Goal: Task Accomplishment & Management: Use online tool/utility

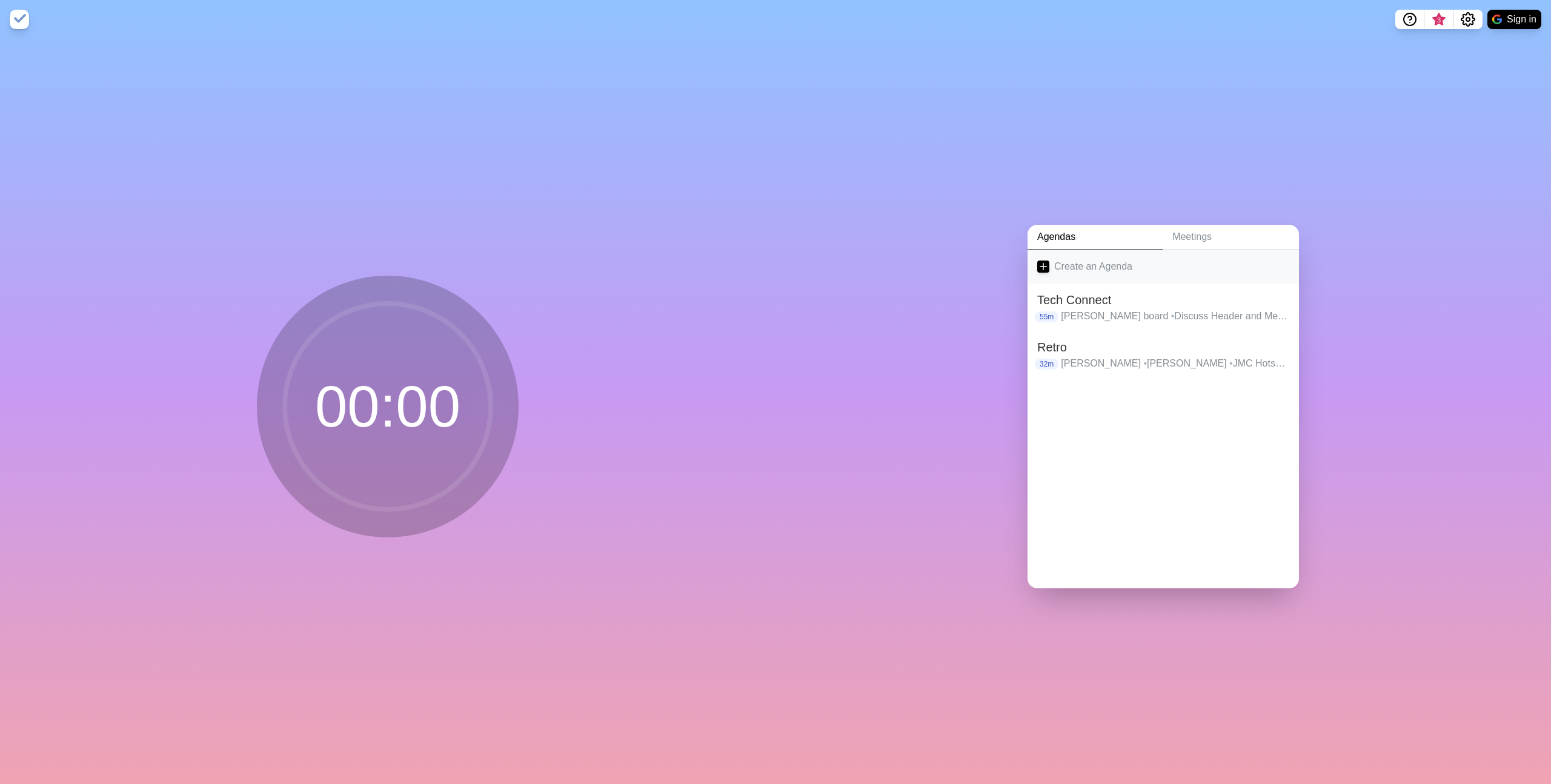
click at [1101, 264] on link "Create an Agenda" at bounding box center [1163, 266] width 271 height 34
click at [1093, 301] on textarea at bounding box center [1145, 296] width 225 height 26
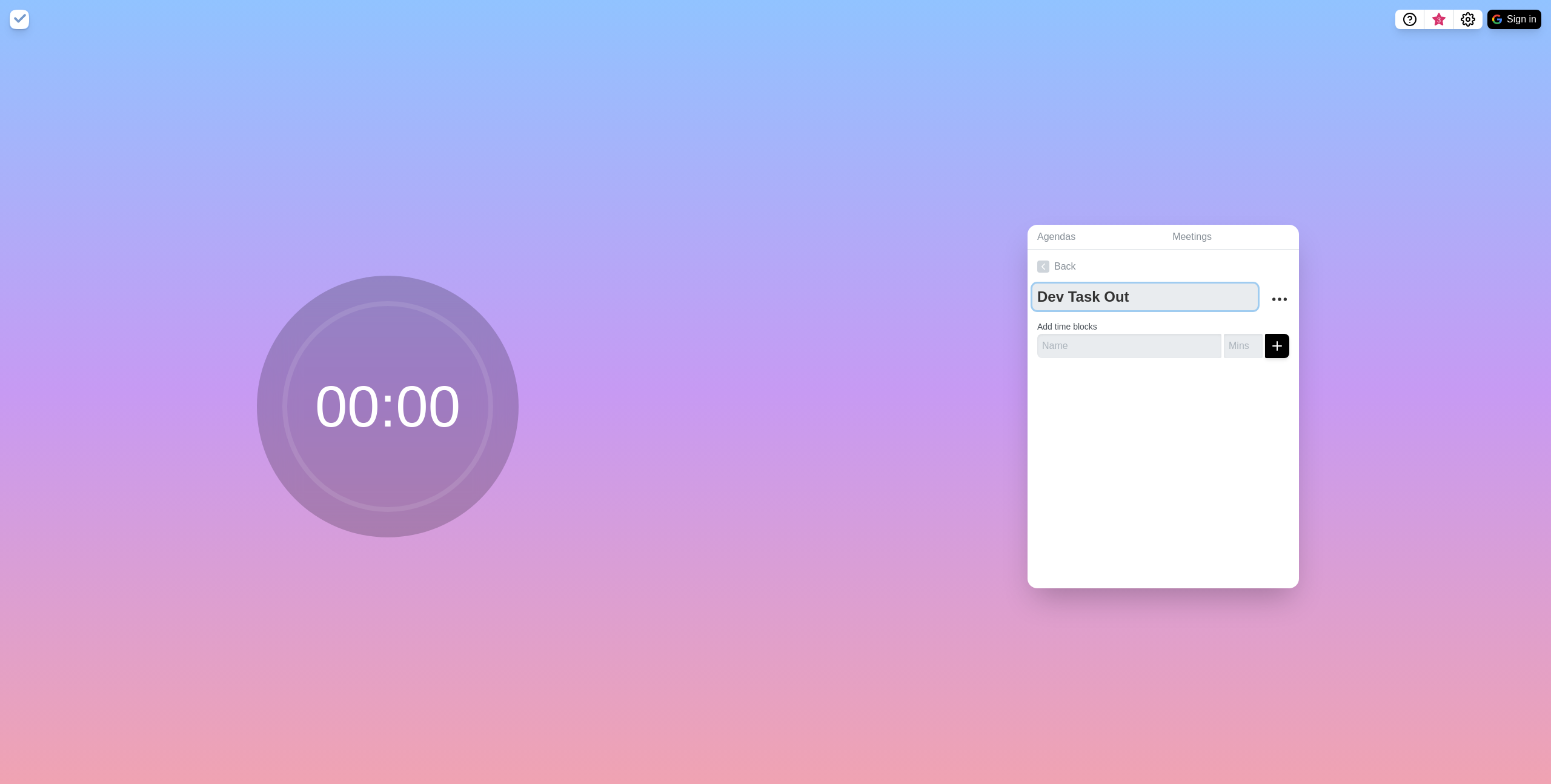
type textarea "Dev Task Out"
click at [1097, 337] on input "text" at bounding box center [1129, 345] width 184 height 24
click at [1120, 339] on input "text" at bounding box center [1129, 345] width 184 height 24
type input "Welcome [PERSON_NAME] Back"
type input "4"
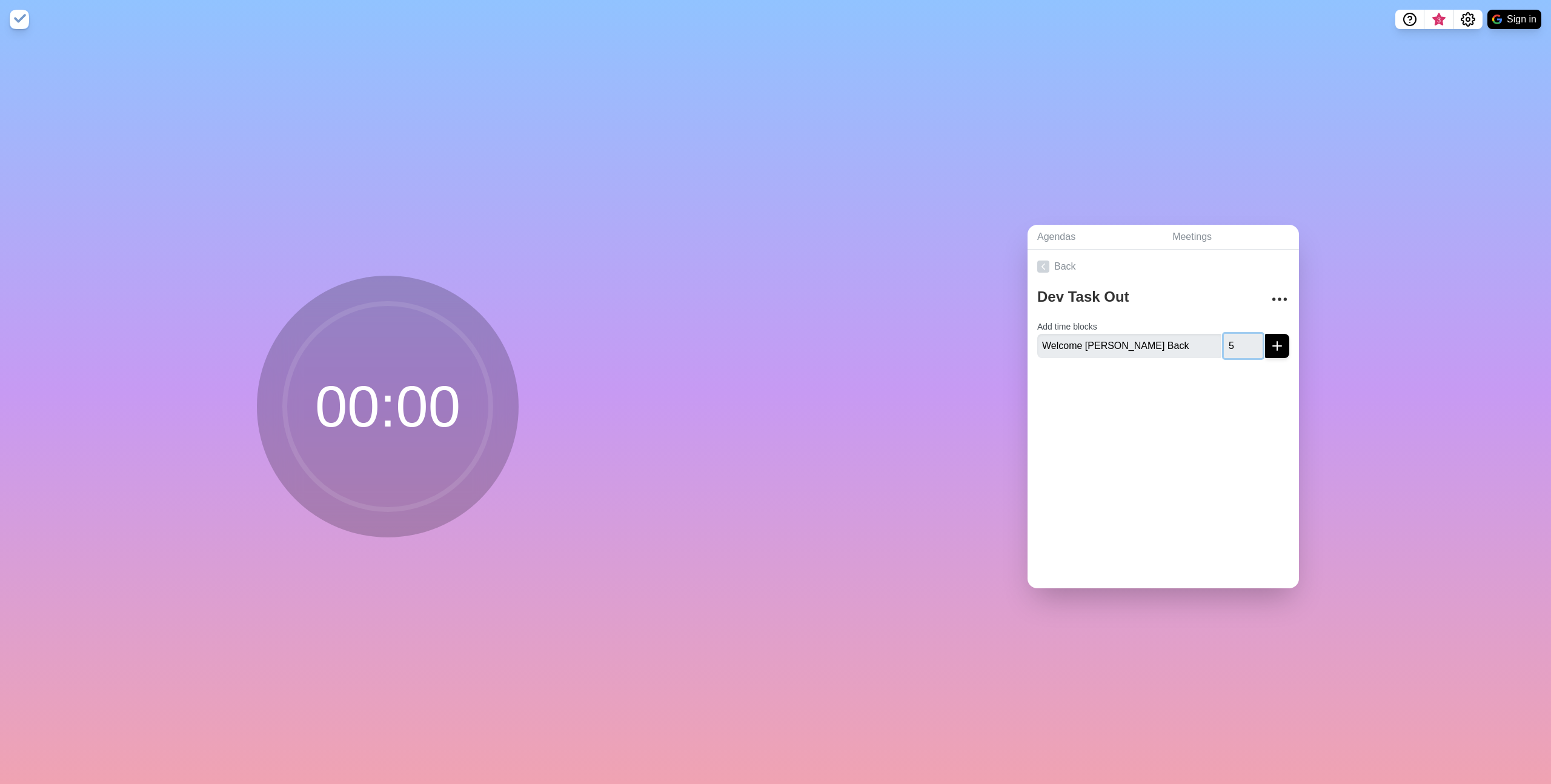
type input "5"
click at [1270, 338] on icon "submit" at bounding box center [1277, 345] width 15 height 15
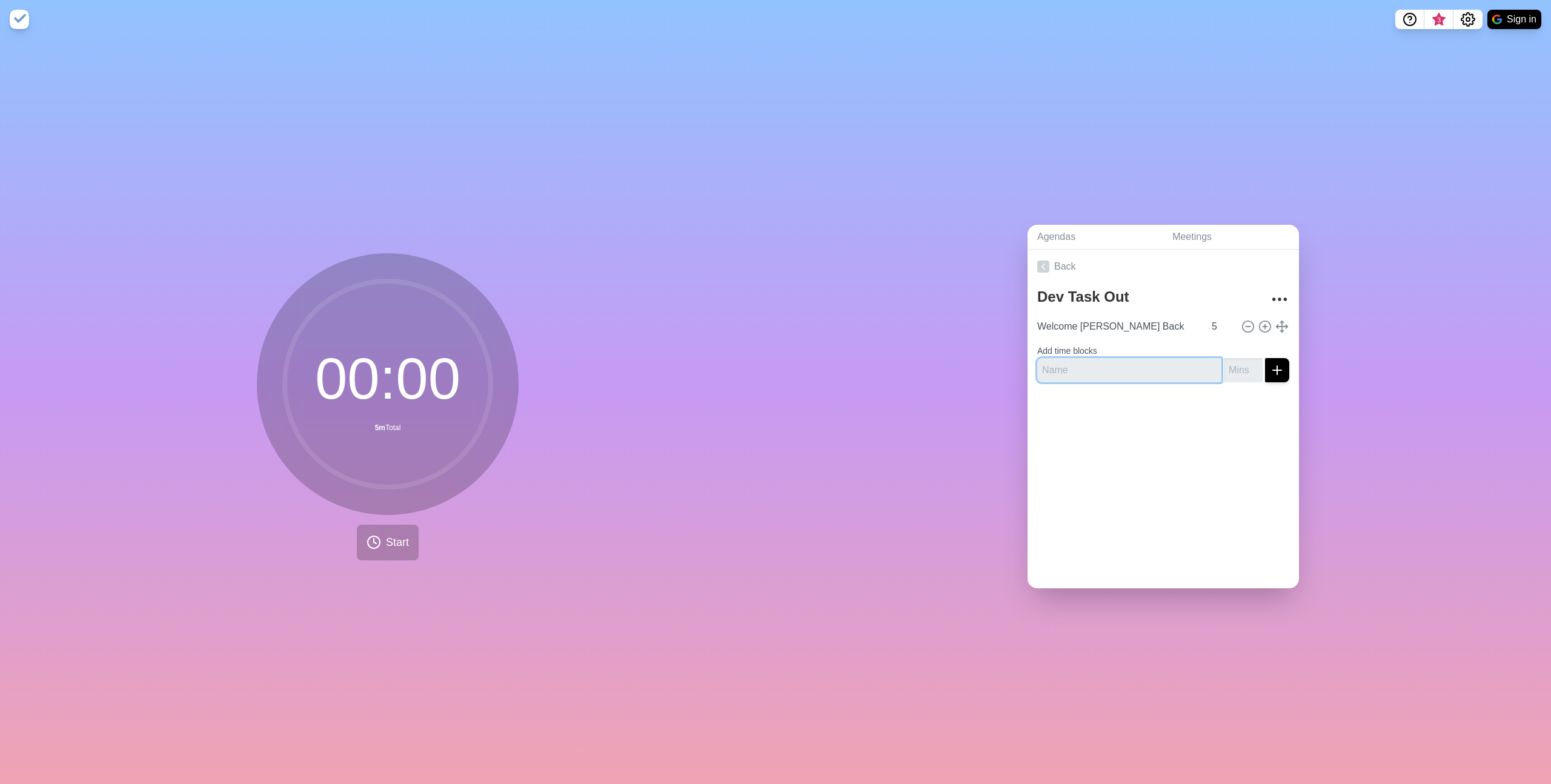
click at [1101, 374] on input "text" at bounding box center [1129, 369] width 184 height 24
click at [1070, 392] on div at bounding box center [1163, 416] width 271 height 48
click at [1073, 370] on input "text" at bounding box center [1129, 369] width 184 height 24
click at [1059, 399] on div at bounding box center [1163, 416] width 271 height 48
click at [1068, 369] on input "text" at bounding box center [1129, 369] width 184 height 24
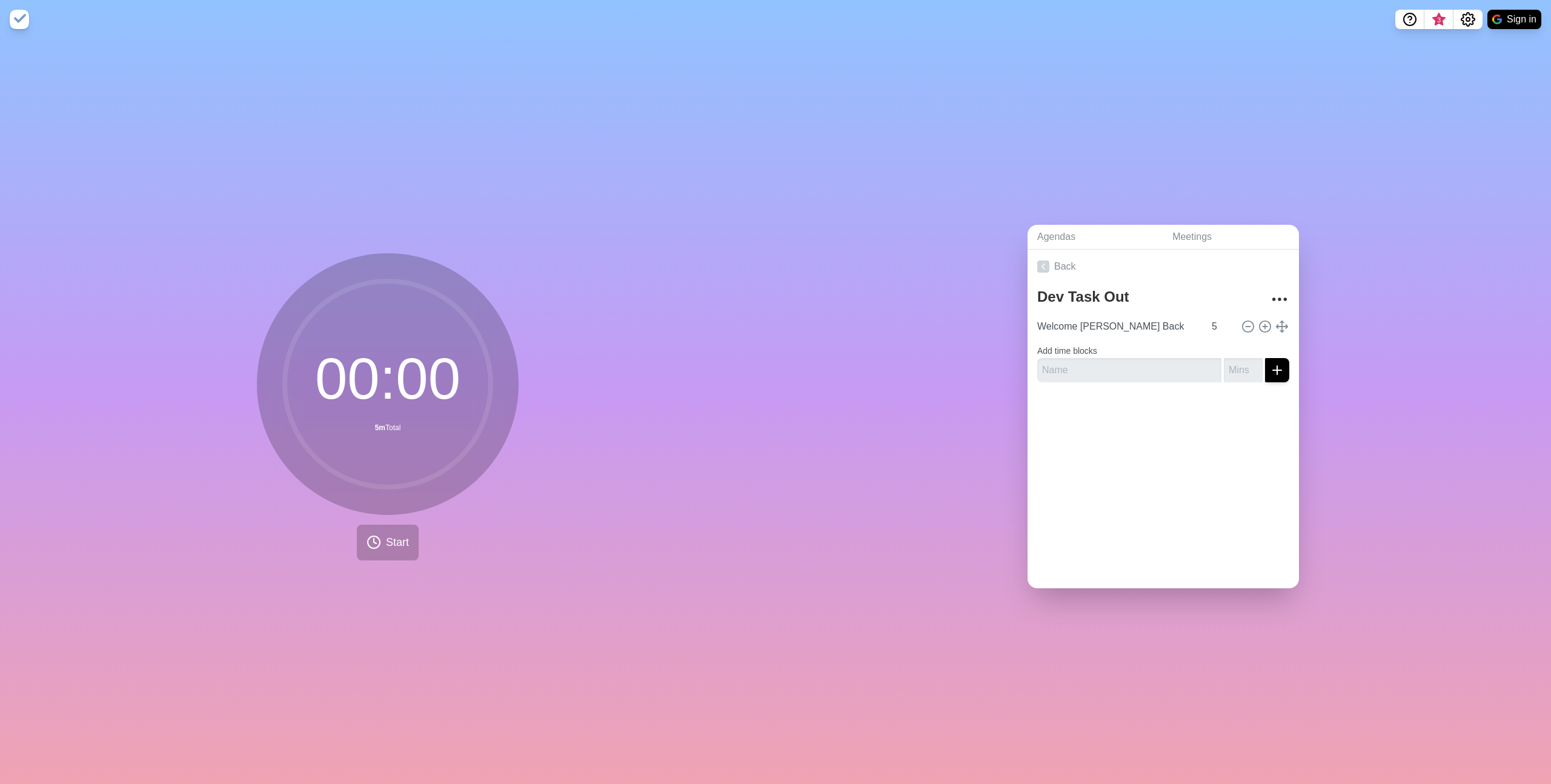
click at [1052, 398] on div at bounding box center [1163, 416] width 271 height 48
click at [1060, 367] on input "text" at bounding box center [1129, 369] width 184 height 24
click at [1056, 392] on div at bounding box center [1163, 416] width 271 height 48
click at [1054, 361] on input "text" at bounding box center [1129, 369] width 184 height 24
click at [1052, 392] on div at bounding box center [1163, 416] width 271 height 48
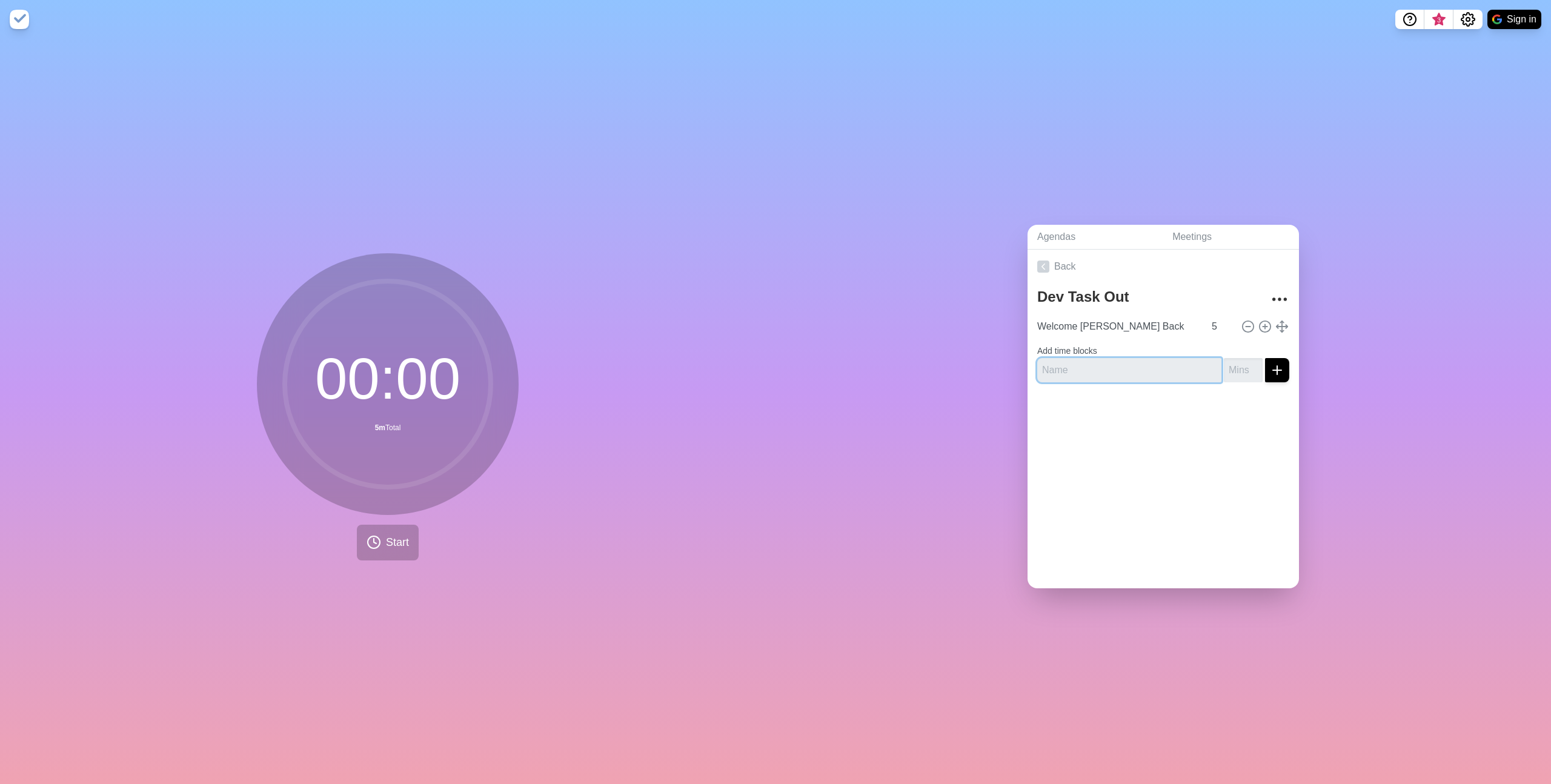
click at [1056, 362] on input "text" at bounding box center [1129, 369] width 184 height 24
click at [1130, 324] on input "Welcome [PERSON_NAME] Back" at bounding box center [1118, 326] width 172 height 24
type input "Welcome [PERSON_NAME] Back, Baby Updates"
click at [1186, 289] on textarea "Dev Task Out" at bounding box center [1145, 296] width 225 height 26
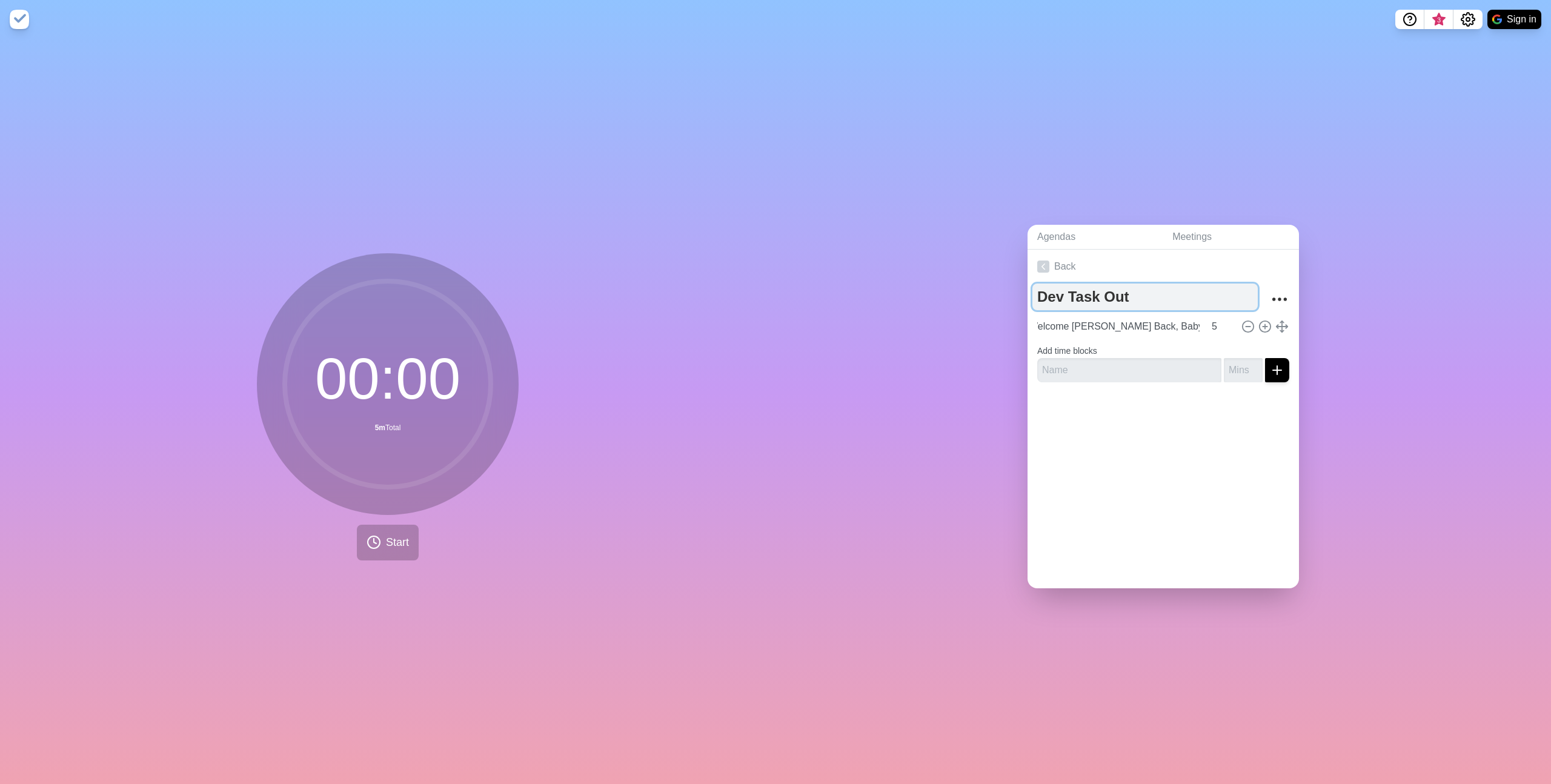
scroll to position [0, 0]
click at [1124, 359] on input "text" at bounding box center [1129, 369] width 184 height 24
click at [1104, 360] on input "text" at bounding box center [1129, 369] width 184 height 24
click at [1093, 362] on input "text" at bounding box center [1129, 369] width 184 height 24
type input "D"
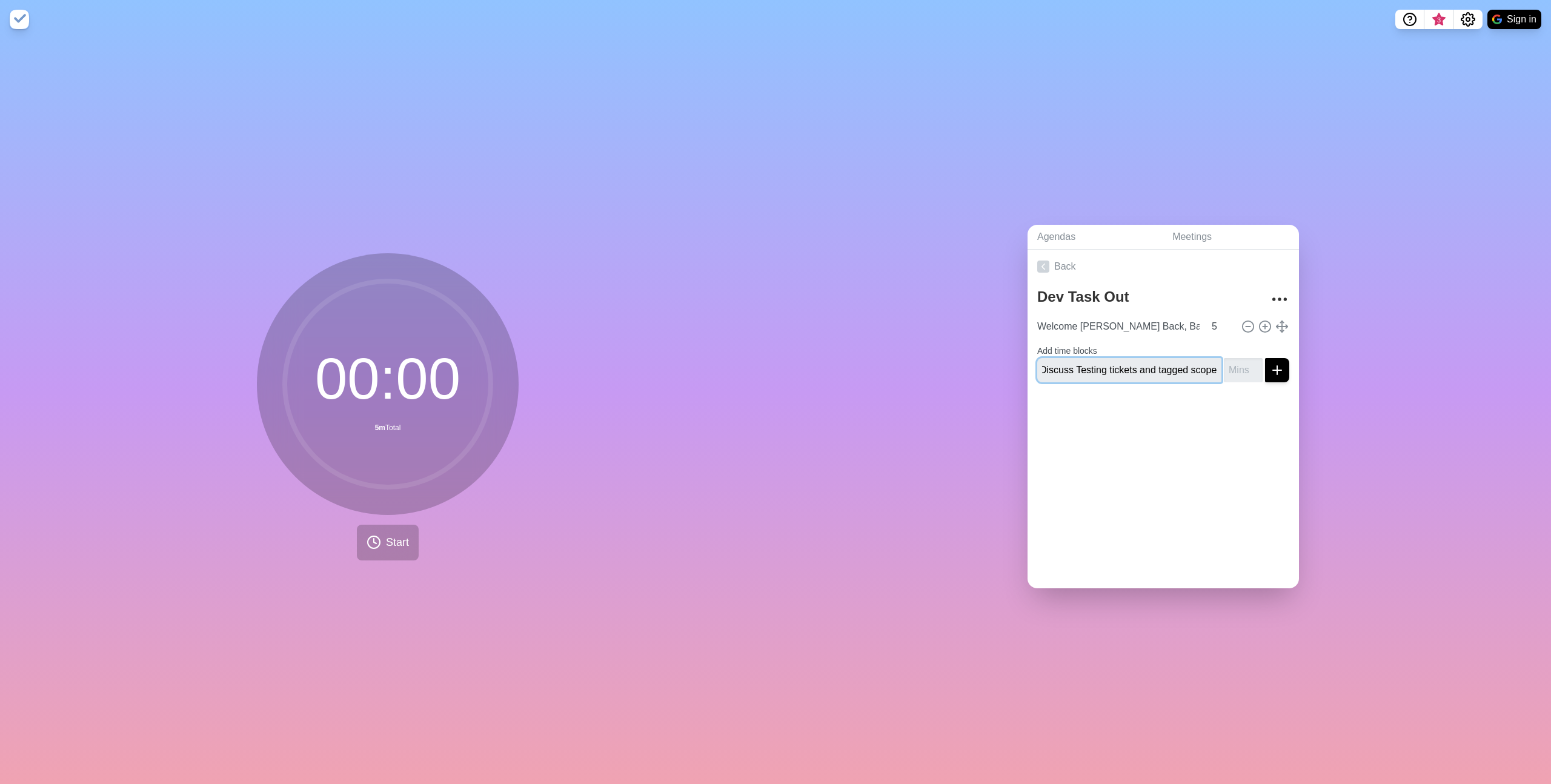
scroll to position [0, 16]
type input "Discuss Testing tickets and tagged scope"
click at [1223, 365] on input "number" at bounding box center [1243, 369] width 39 height 24
type input "10"
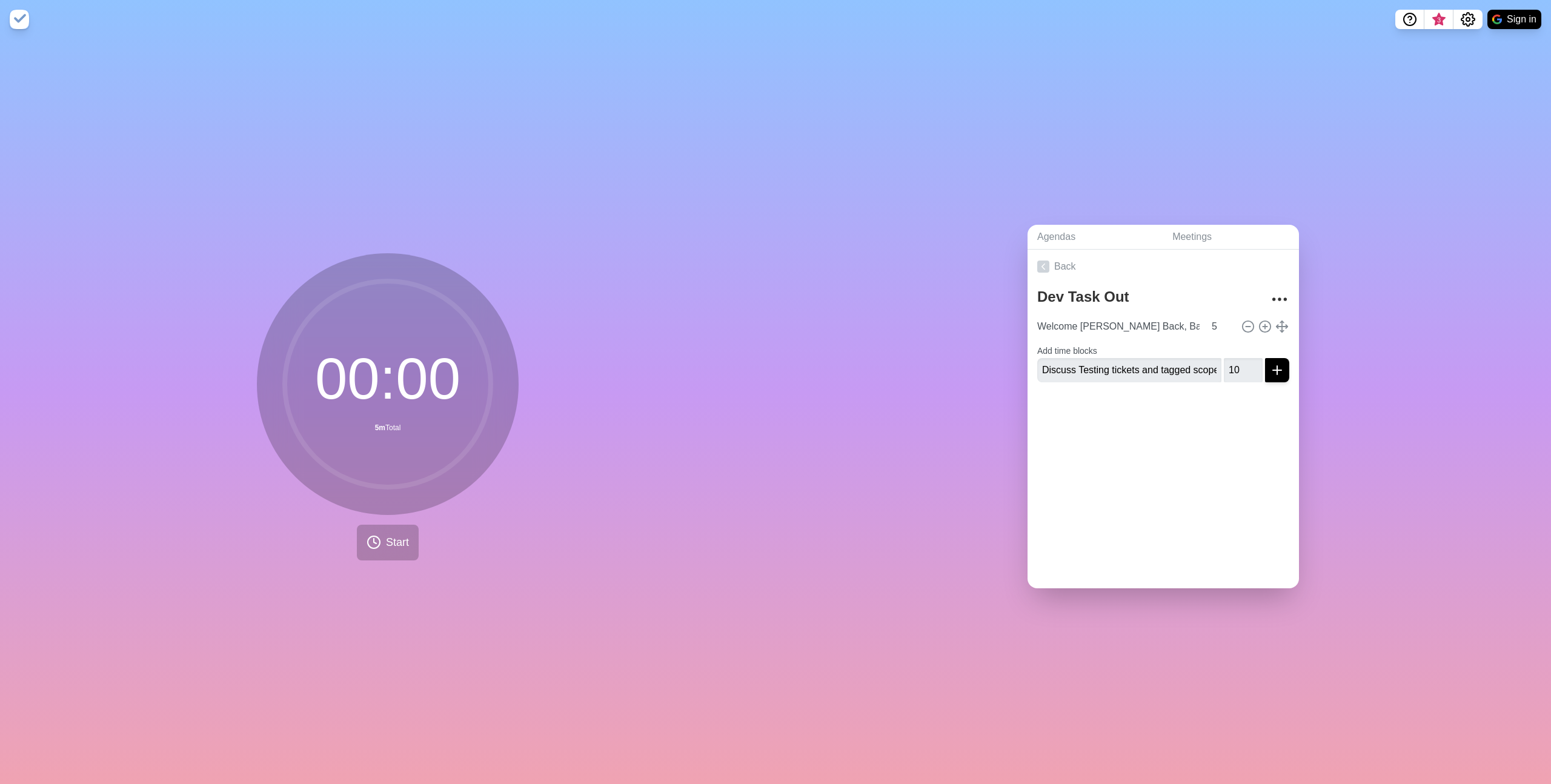
click at [1191, 403] on div at bounding box center [1163, 416] width 271 height 48
click at [1270, 367] on icon "submit" at bounding box center [1277, 369] width 15 height 15
click at [1125, 378] on input "text" at bounding box center [1129, 379] width 184 height 24
click at [1168, 382] on input "text" at bounding box center [1129, 379] width 184 height 24
click at [1070, 401] on div at bounding box center [1163, 425] width 271 height 48
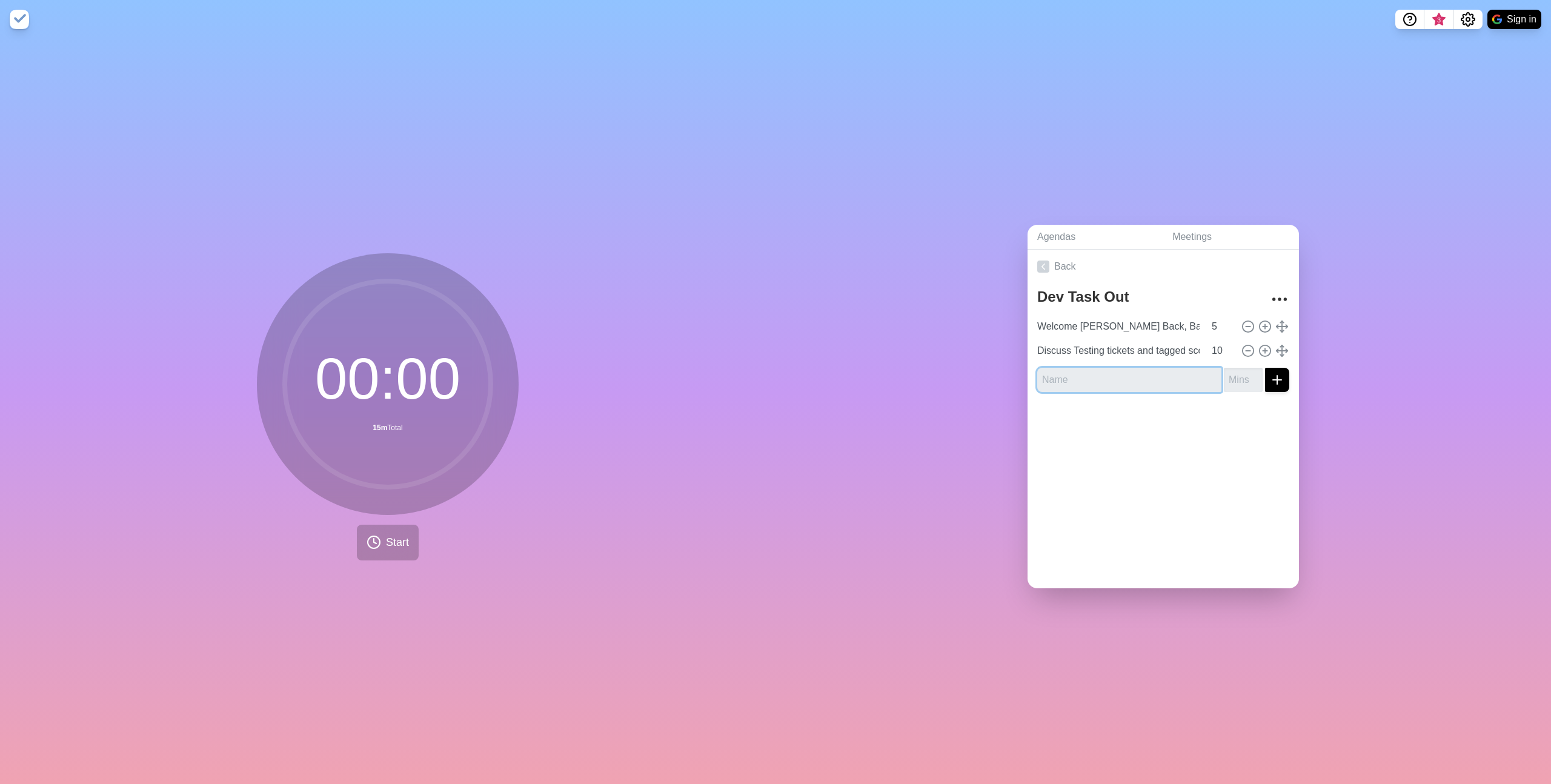
click at [1083, 379] on input "text" at bounding box center [1129, 379] width 184 height 24
click at [1080, 378] on input "text" at bounding box center [1129, 379] width 184 height 24
click at [1112, 367] on input "text" at bounding box center [1129, 379] width 184 height 24
click at [1094, 378] on input "text" at bounding box center [1129, 379] width 184 height 24
click at [1049, 408] on div at bounding box center [1163, 425] width 271 height 48
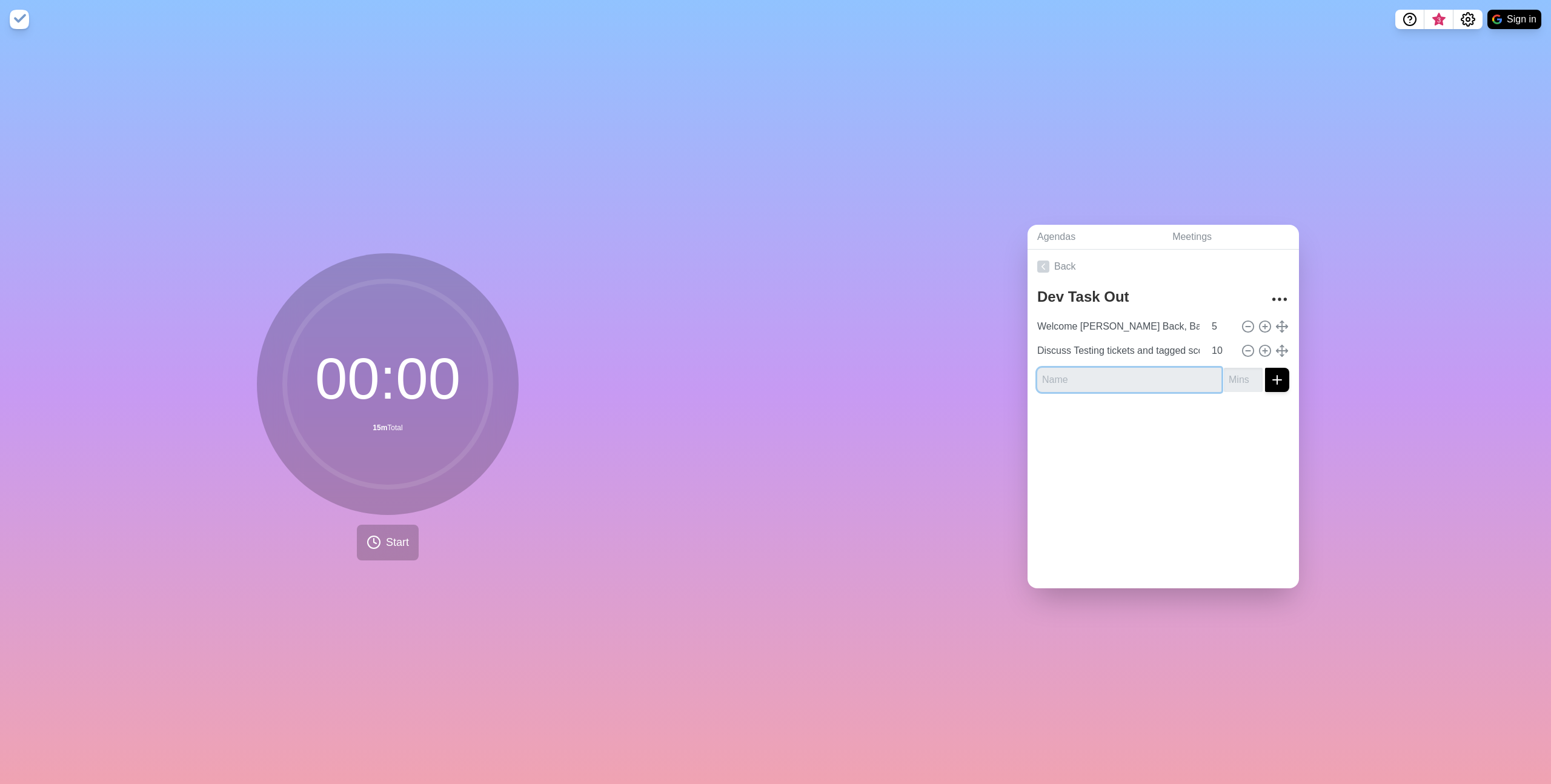
click at [1067, 378] on input "text" at bounding box center [1129, 379] width 184 height 24
type input "Create Release ticket"
click at [1228, 370] on input "number" at bounding box center [1243, 379] width 39 height 24
type input "5"
drag, startPoint x: 1219, startPoint y: 414, endPoint x: 1249, endPoint y: 390, distance: 38.4
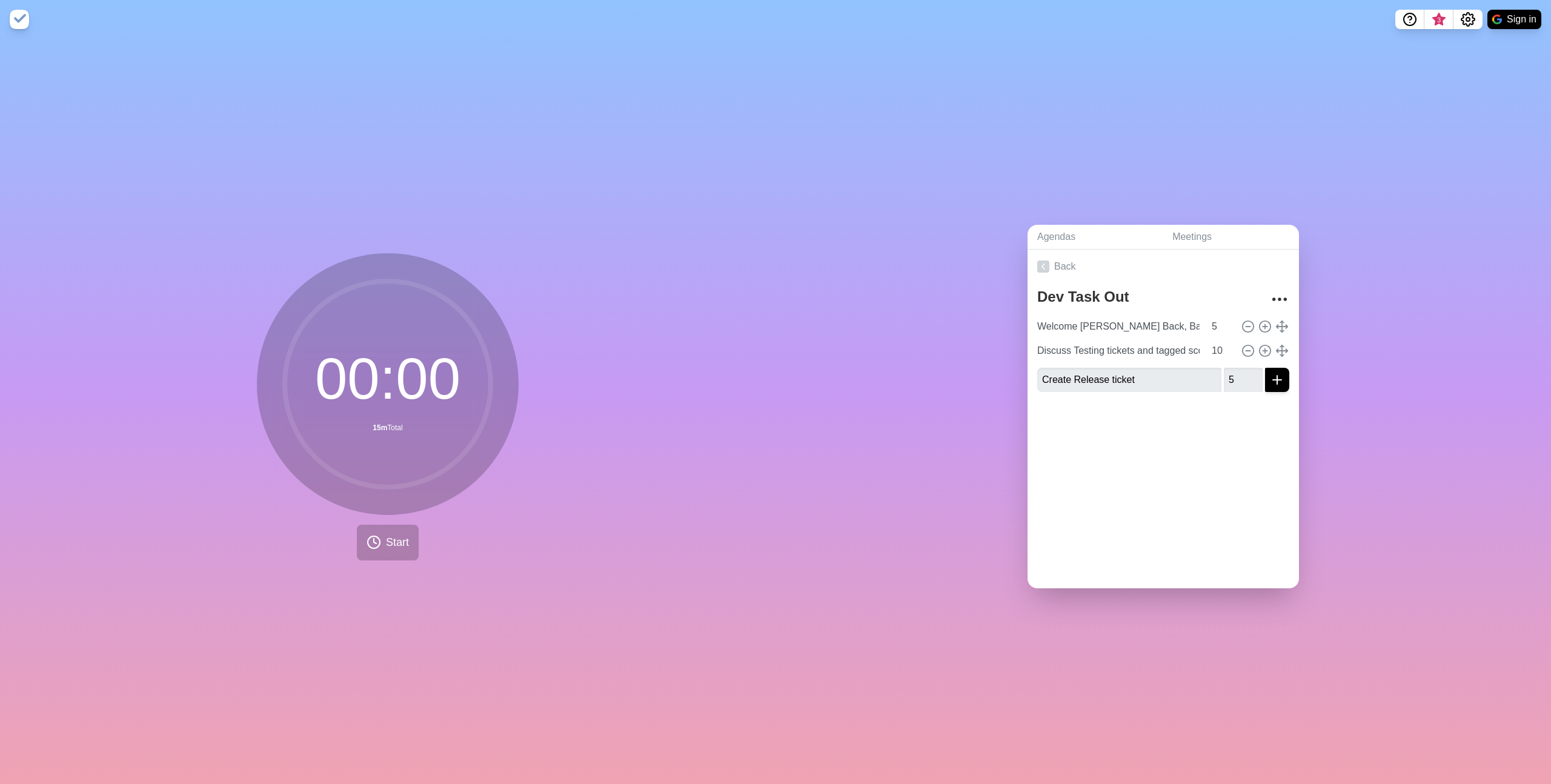
click at [1219, 412] on div at bounding box center [1163, 425] width 271 height 48
click at [1273, 380] on line "submit" at bounding box center [1277, 380] width 9 height 0
click at [1207, 346] on input "10" at bounding box center [1221, 350] width 29 height 24
click at [1207, 350] on input "10" at bounding box center [1221, 350] width 29 height 24
type input "15"
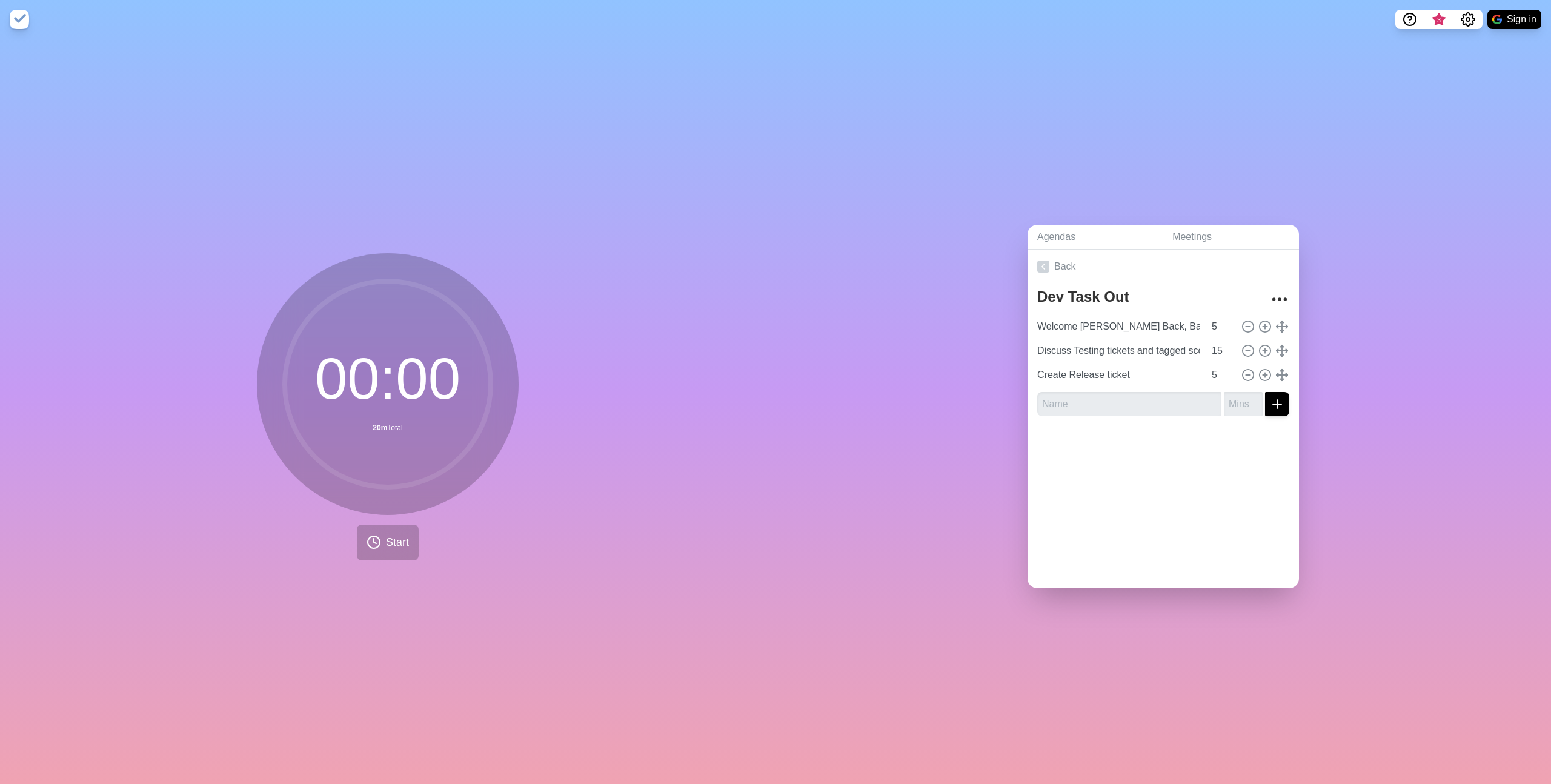
click at [1192, 428] on div at bounding box center [1163, 450] width 271 height 48
click at [1110, 397] on input "text" at bounding box center [1129, 403] width 184 height 24
click at [1153, 392] on input "text" at bounding box center [1129, 403] width 184 height 24
click at [1226, 462] on div at bounding box center [1163, 450] width 271 height 48
click at [1163, 402] on input "assign tickets 10" at bounding box center [1129, 403] width 184 height 24
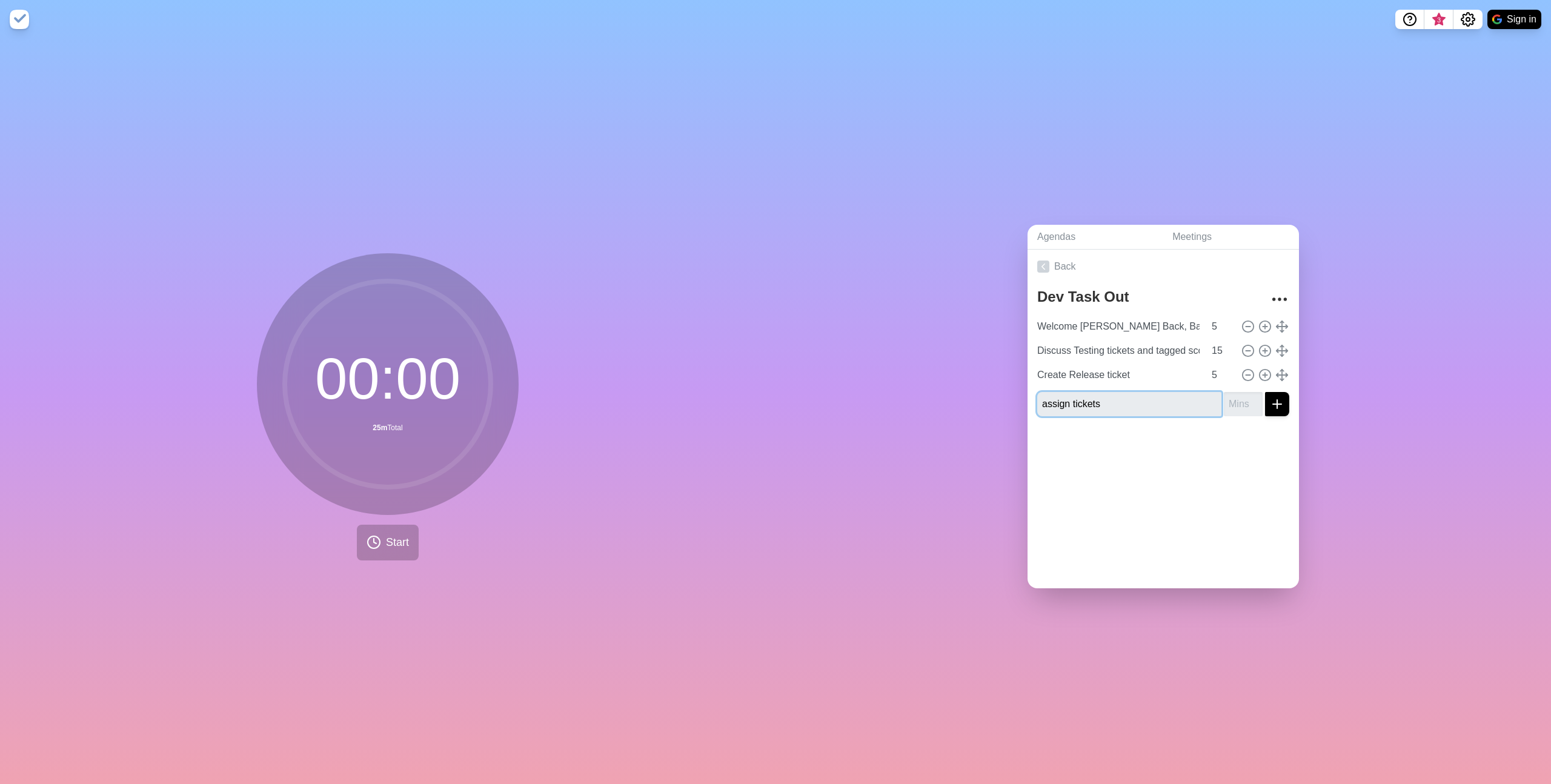
type input "assign tickets"
click at [1223, 399] on input "number" at bounding box center [1243, 403] width 39 height 24
type input "10"
click at [1219, 442] on div at bounding box center [1163, 450] width 271 height 48
click at [1276, 390] on div "Dev Task Out Welcome [PERSON_NAME] Back, Baby Updates 5 Discuss Testing tickets…" at bounding box center [1163, 354] width 271 height 142
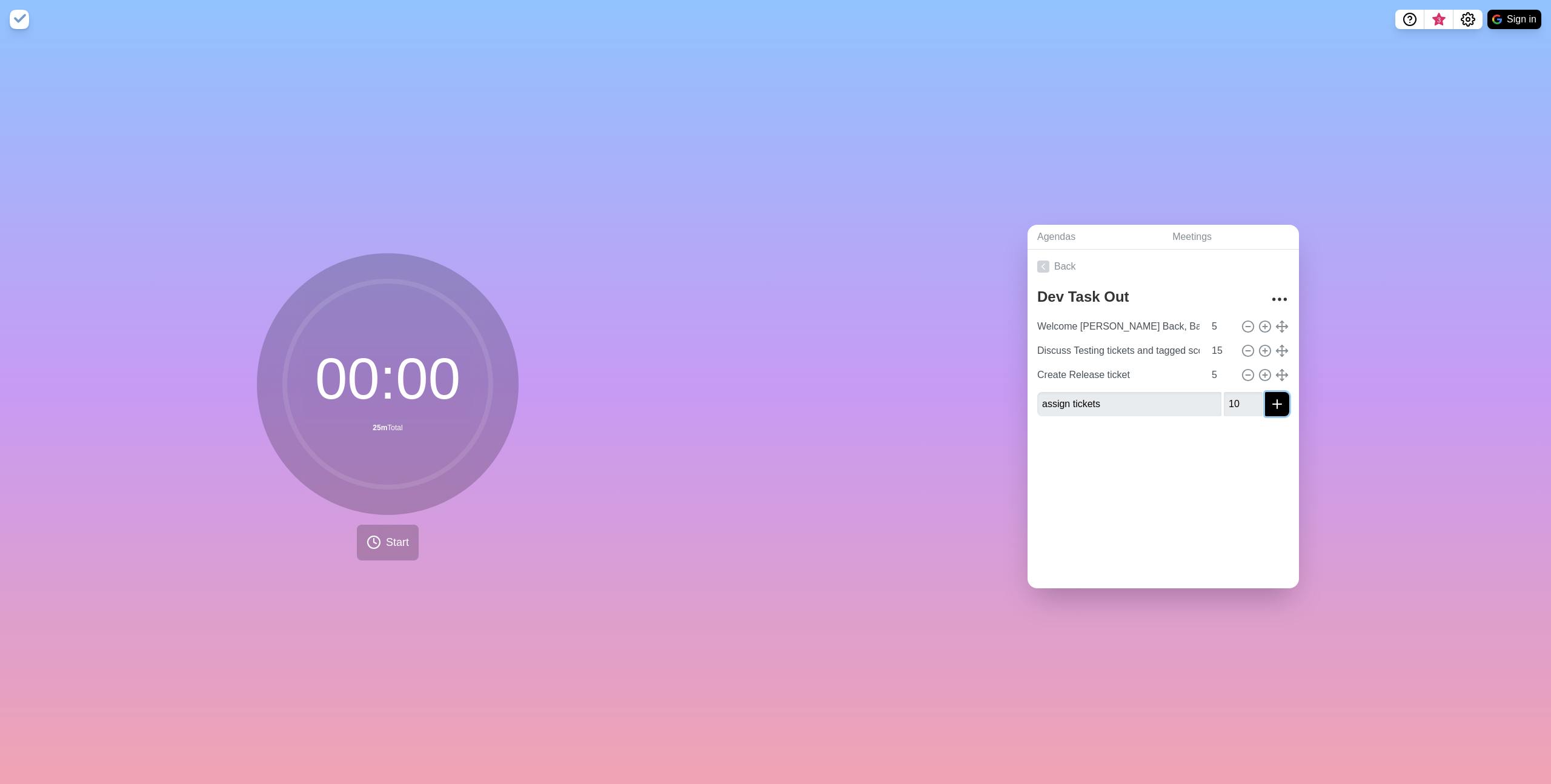
click at [1270, 399] on icon "submit" at bounding box center [1277, 403] width 15 height 15
click at [1153, 460] on div at bounding box center [1163, 474] width 271 height 48
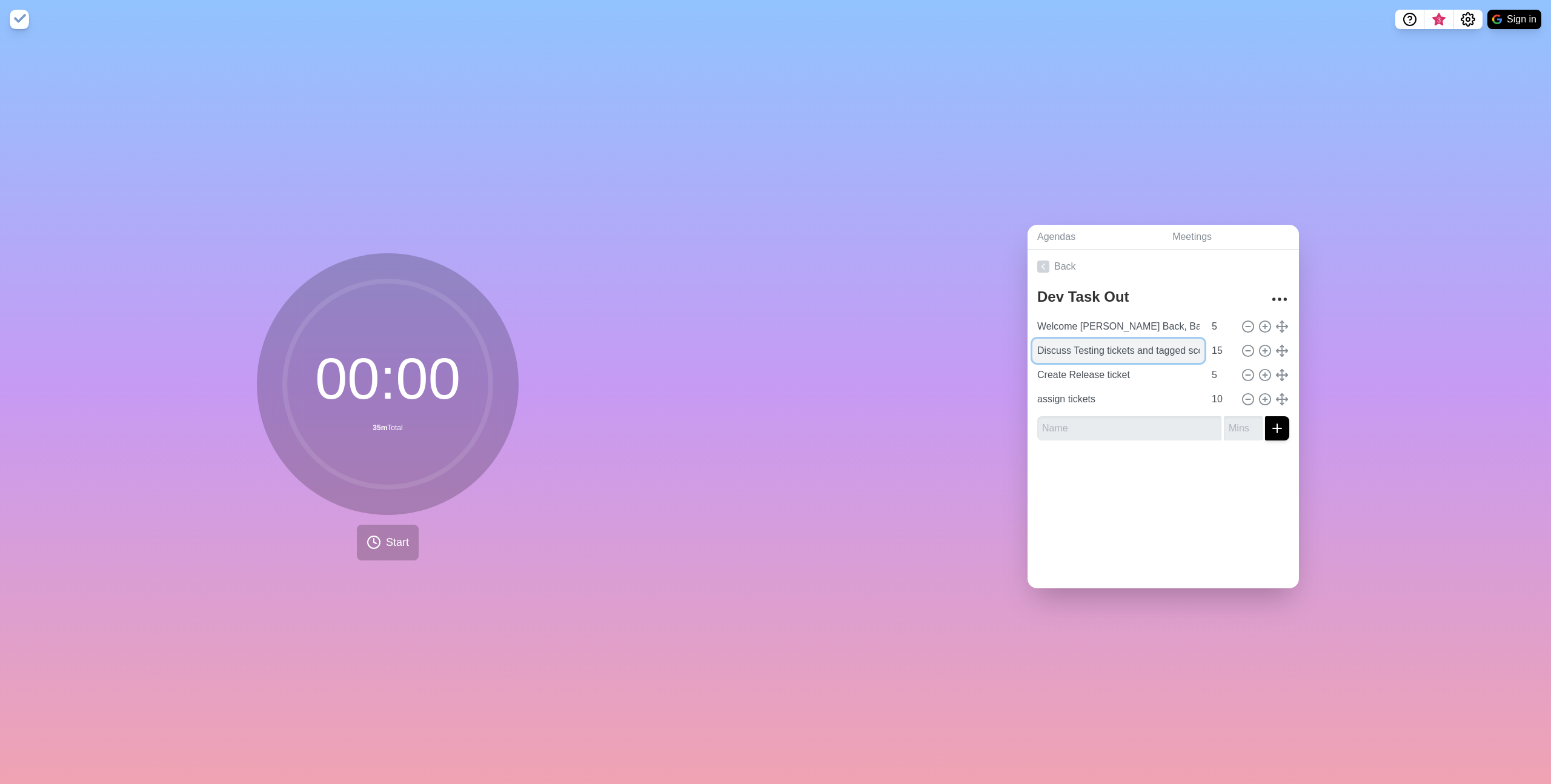
click at [1148, 343] on input "Discuss Testing tickets and tagged scope" at bounding box center [1118, 350] width 172 height 24
click at [1162, 350] on input "Discuss Testing tickets and tagged scope" at bounding box center [1118, 350] width 172 height 24
drag, startPoint x: 1162, startPoint y: 350, endPoint x: 1179, endPoint y: 350, distance: 17.0
click at [1182, 350] on input "Discuss Testing tickets and tagged scope" at bounding box center [1118, 350] width 172 height 24
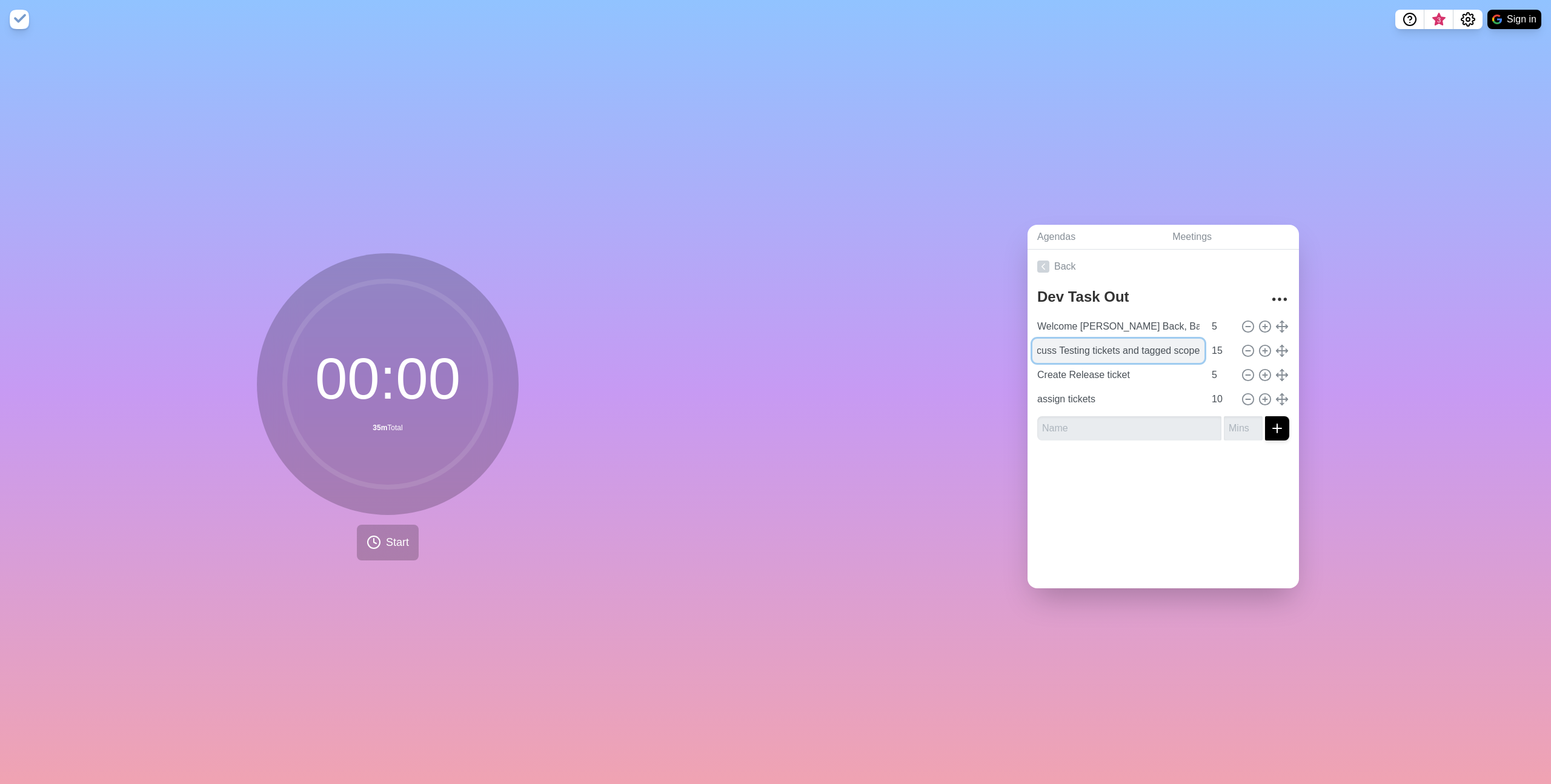
click at [1165, 350] on input "Discuss Testing tickets and tagged scope" at bounding box center [1118, 350] width 172 height 24
click at [1180, 348] on input "Discuss Testing tickets and tagged scope" at bounding box center [1118, 350] width 172 height 24
click at [1183, 349] on input "Discuss Testing tickets and tagged scope" at bounding box center [1118, 350] width 172 height 24
click at [1172, 109] on div "Agendas Meetings Back Dev Task Out Welcome [PERSON_NAME] Back, Baby Updates 5 D…" at bounding box center [1163, 411] width 776 height 745
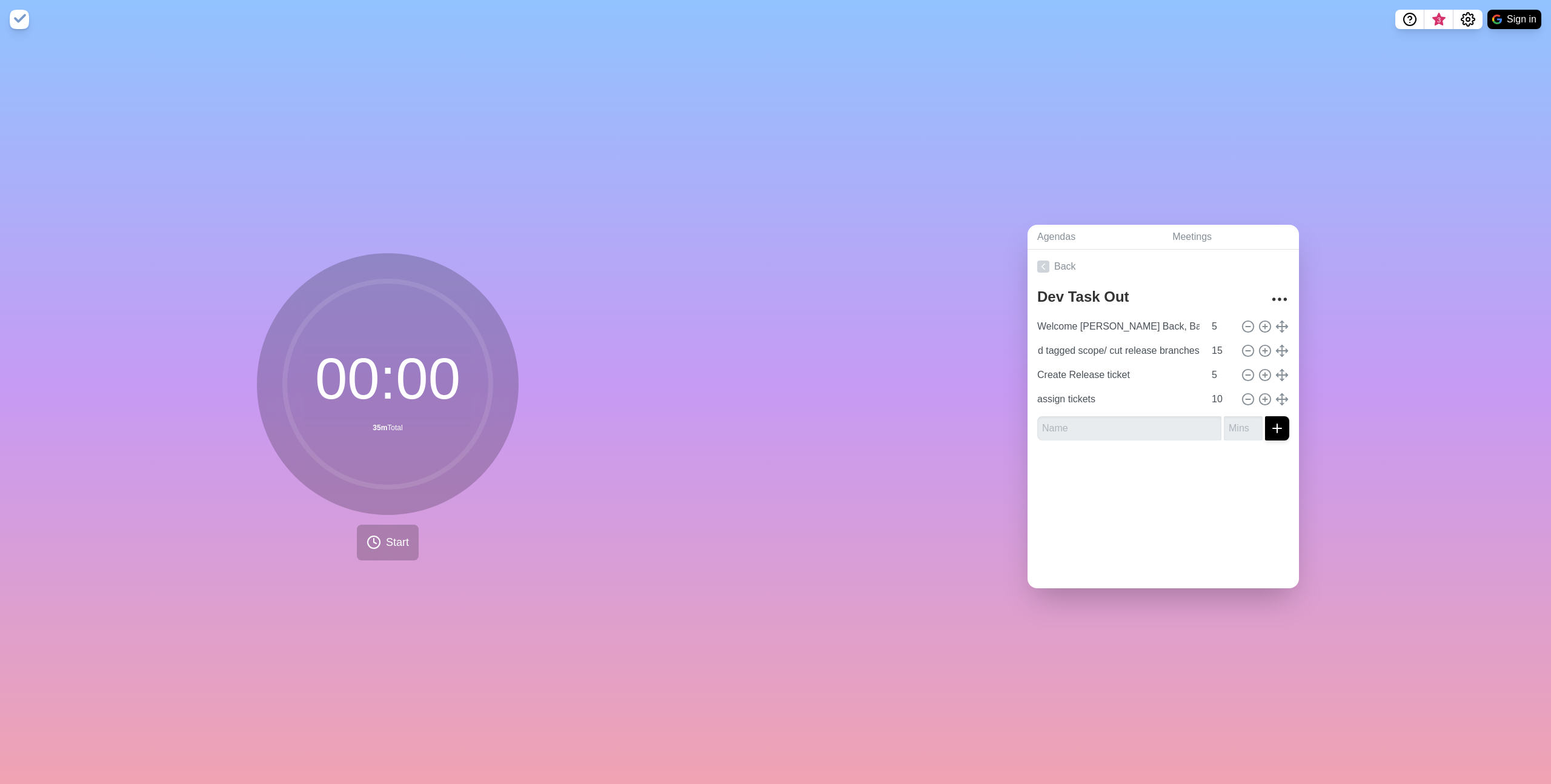
scroll to position [0, 0]
click at [1068, 346] on input "Discuss Testing tickets and tagged scope/ cut release branches" at bounding box center [1118, 350] width 172 height 24
drag, startPoint x: 1070, startPoint y: 348, endPoint x: 1025, endPoint y: 349, distance: 45.0
click at [1028, 349] on div "Dev Task Out Welcome [PERSON_NAME] Back, Baby Updates 5 Discuss Testing tickets…" at bounding box center [1163, 366] width 271 height 167
click at [1167, 338] on input "Testing tickets, tagged scope/ cut release branches" at bounding box center [1118, 350] width 172 height 24
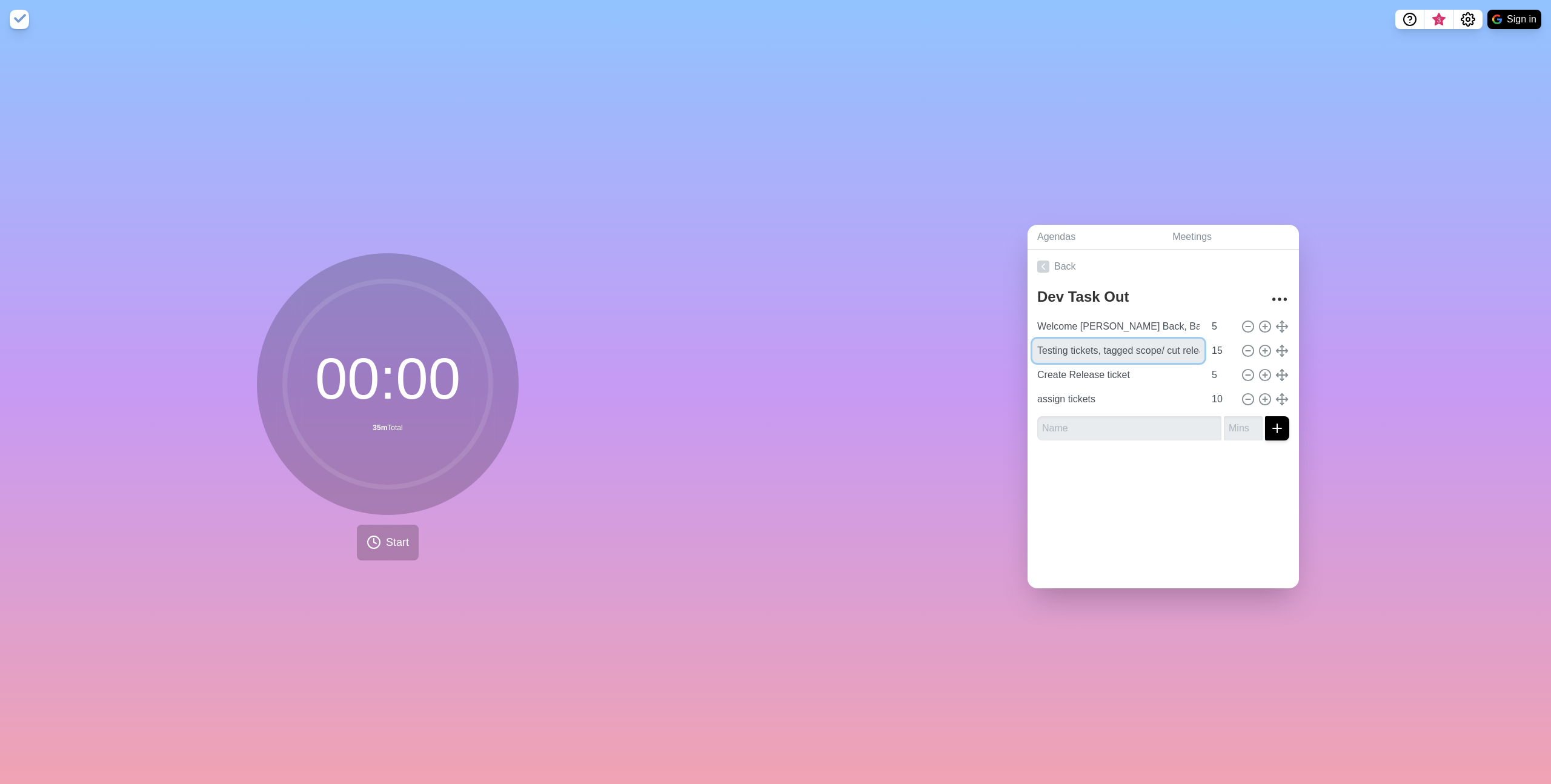
scroll to position [0, 73]
drag, startPoint x: 1157, startPoint y: 345, endPoint x: 1176, endPoint y: 353, distance: 20.6
click at [1254, 361] on div "Welcome [PERSON_NAME] Back, Baby Updates 5 Testing tickets, tagged scope/ cut r…" at bounding box center [1163, 362] width 252 height 97
click at [1175, 353] on input "Testing tickets, tagged scope/ cut release branches" at bounding box center [1118, 350] width 172 height 24
type input "Testing tickets, tagged scope/ cut release branches"
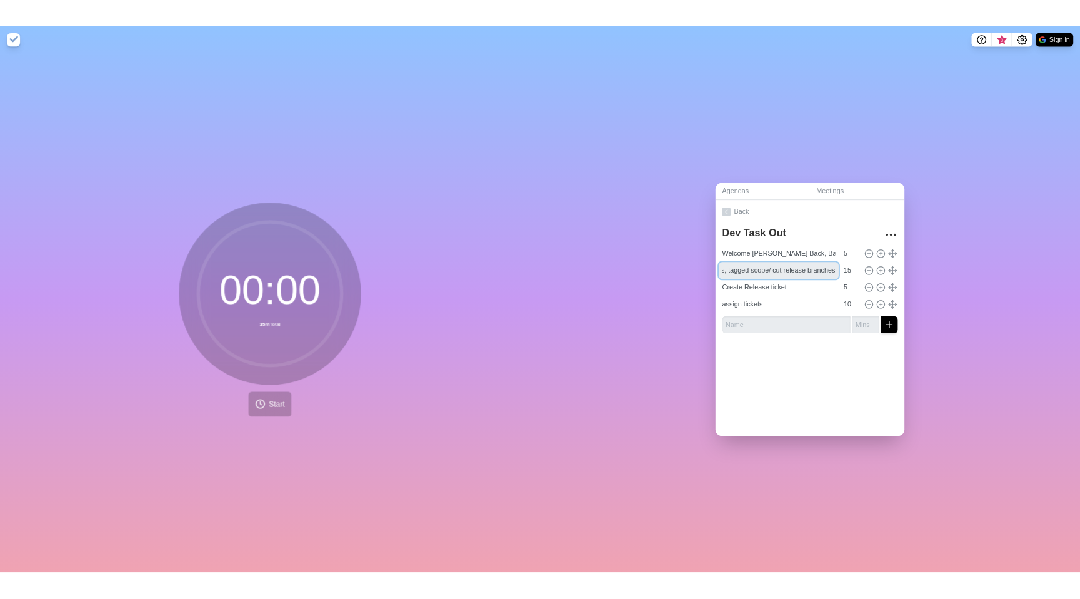
scroll to position [0, 0]
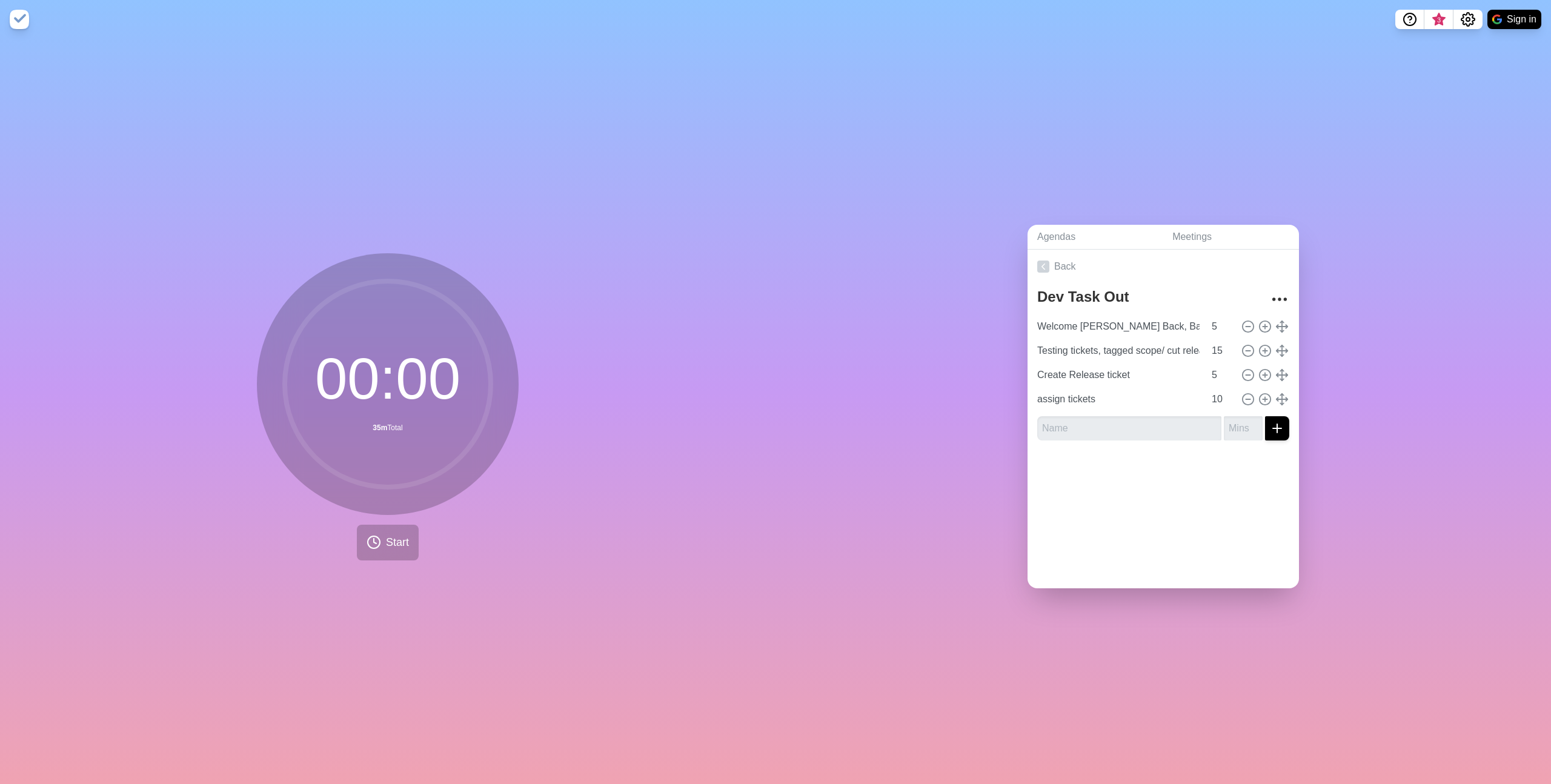
click at [1160, 488] on div at bounding box center [1163, 474] width 271 height 48
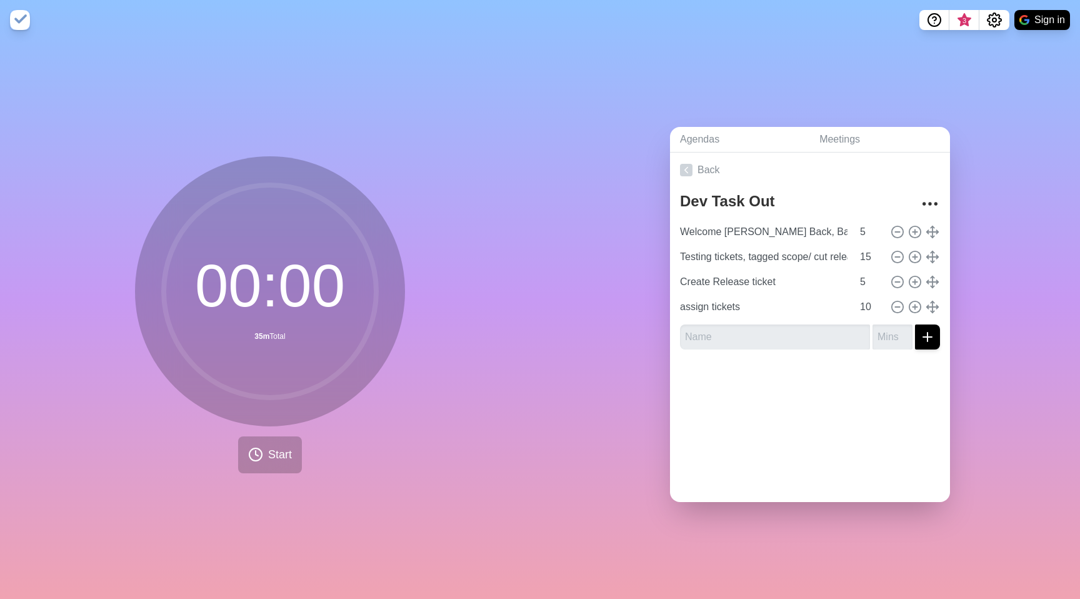
click at [426, 376] on div "00 : 00 35m Total Start" at bounding box center [270, 319] width 540 height 559
click at [272, 440] on button "Start" at bounding box center [270, 454] width 64 height 37
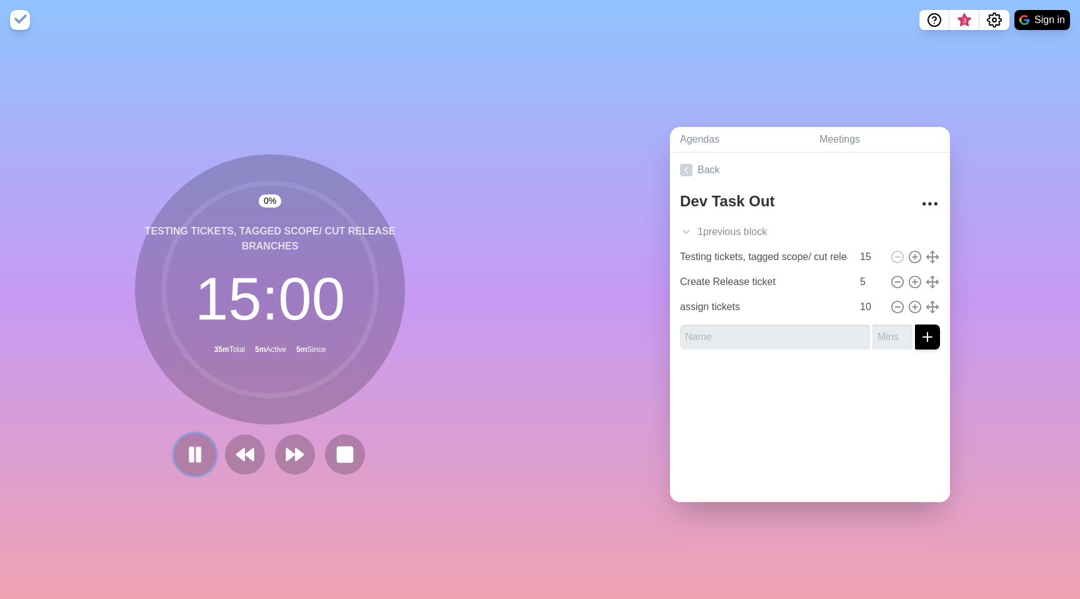
click at [184, 451] on icon at bounding box center [194, 454] width 21 height 21
click at [542, 322] on div "Agendas Meetings Back Dev Task Out 1 previous block Welcome [PERSON_NAME] Back,…" at bounding box center [810, 319] width 540 height 559
click at [497, 337] on div "0 % Testing tickets, tagged scope/ cut release branches 14 : 59 35m Total 5m Ac…" at bounding box center [270, 319] width 540 height 559
click at [485, 319] on div "0 % Testing tickets, tagged scope/ cut release branches 14 : 59 35m Total 5m Ac…" at bounding box center [270, 319] width 540 height 559
click at [189, 452] on polygon at bounding box center [195, 454] width 12 height 16
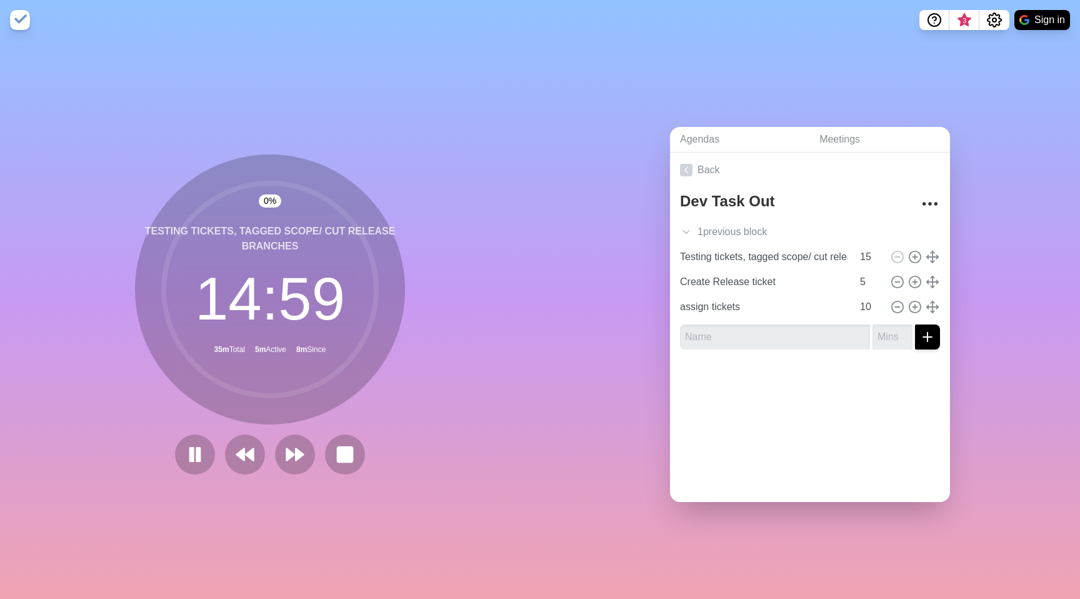
click at [506, 390] on div "0 % Testing tickets, tagged scope/ cut release branches 14 : 59 35m Total 5m Ac…" at bounding box center [270, 319] width 540 height 559
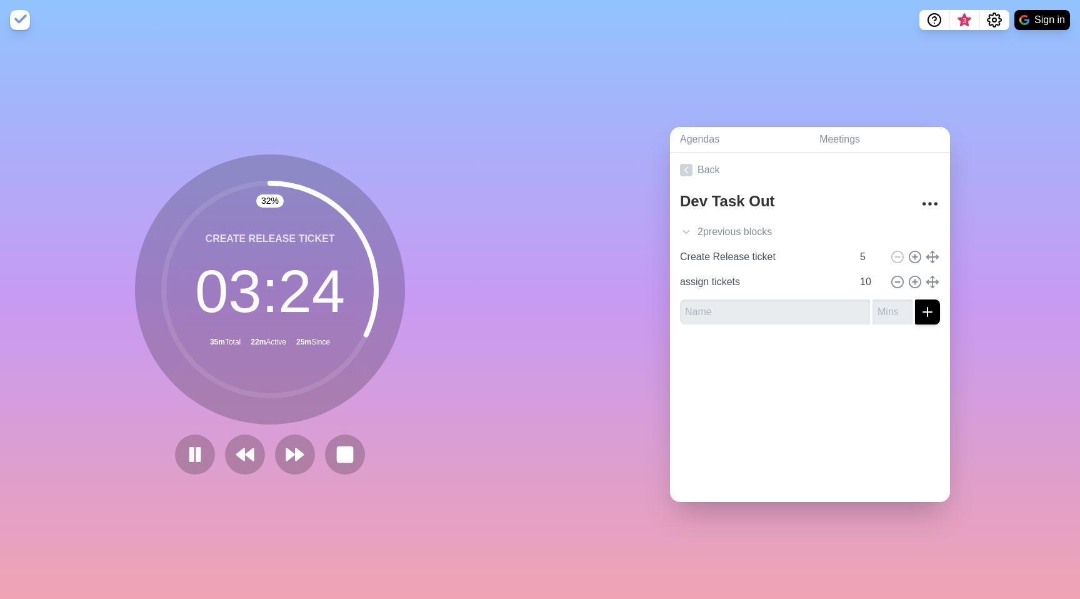
click at [461, 207] on div "32 % Create Release ticket 03 : 24 35m Total 22m Active 25m Since" at bounding box center [270, 319] width 540 height 559
click at [461, 222] on div "32 % Create Release ticket 03 : 23 35m Total 22m Active 25m Since" at bounding box center [270, 319] width 540 height 559
click at [197, 451] on icon at bounding box center [194, 454] width 21 height 21
click at [475, 236] on div "33 % Create Release ticket 03 : 21 35m Total 22m Active 25m Since" at bounding box center [270, 319] width 540 height 559
click at [184, 447] on icon at bounding box center [194, 454] width 21 height 21
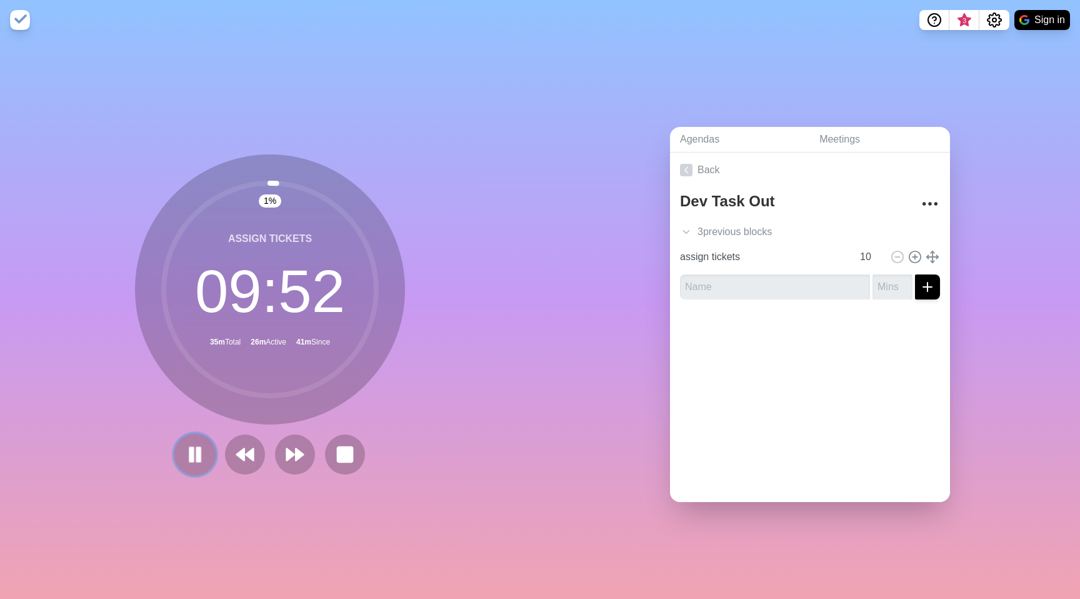
click at [179, 449] on button at bounding box center [195, 454] width 42 height 42
click at [465, 382] on div "2 % assign tickets 09 : 51 35m Total 26m Active 41m Since" at bounding box center [270, 319] width 540 height 559
